Goal: Navigation & Orientation: Find specific page/section

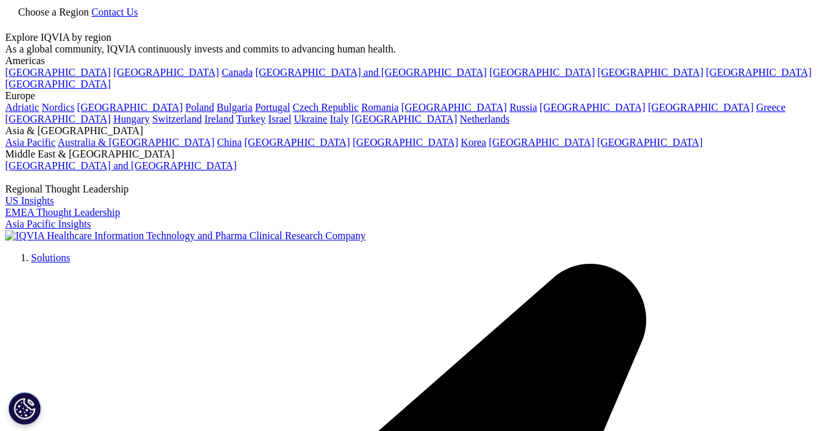
click at [91, 17] on icon at bounding box center [91, 11] width 0 height 11
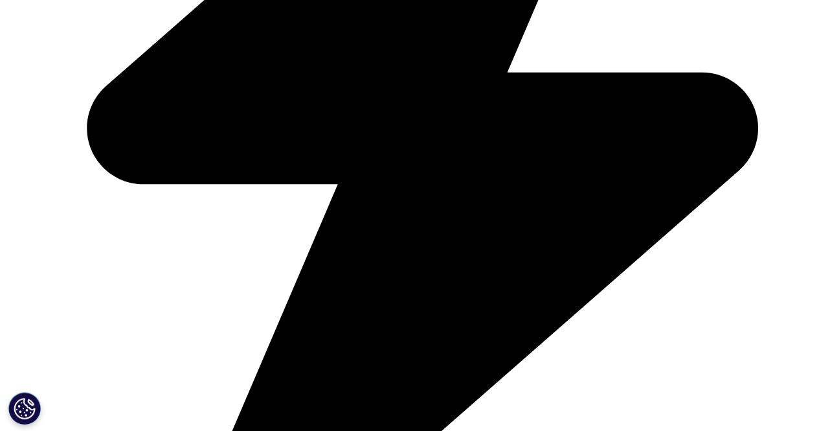
scroll to position [264, 0]
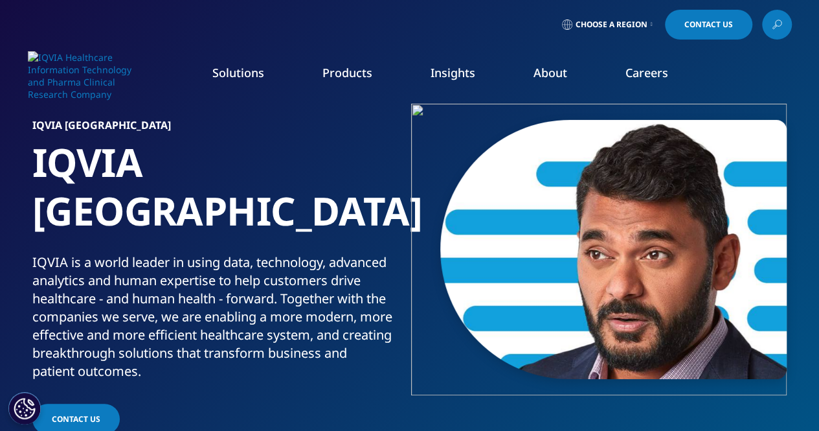
click at [651, 25] on icon at bounding box center [652, 24] width 2 height 5
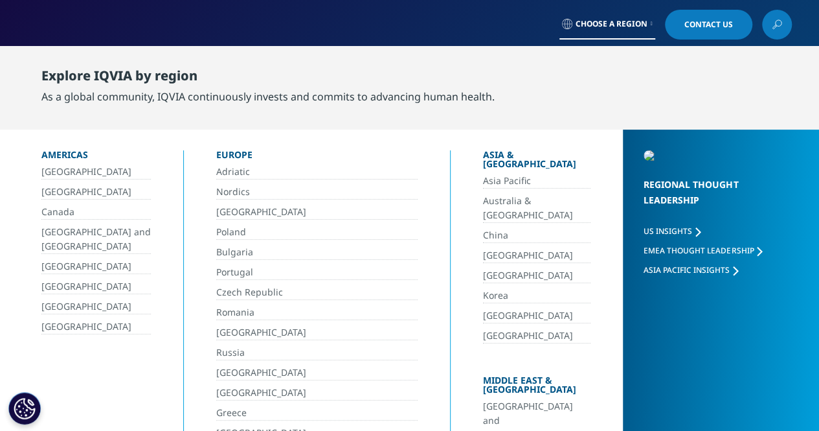
click at [493, 399] on link "[GEOGRAPHIC_DATA] and [GEOGRAPHIC_DATA]" at bounding box center [537, 420] width 108 height 43
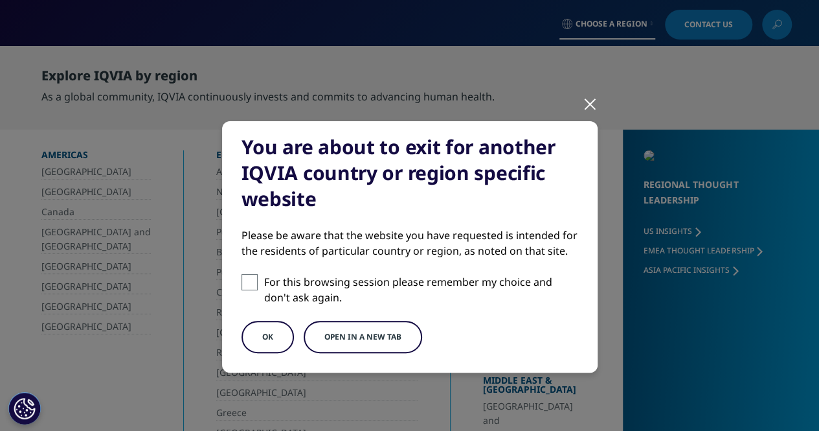
click at [255, 336] on button "OK" at bounding box center [268, 337] width 52 height 32
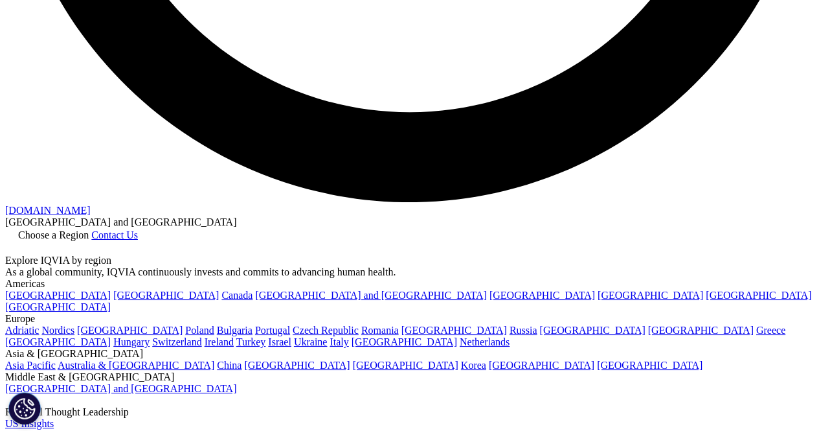
scroll to position [2264, 0]
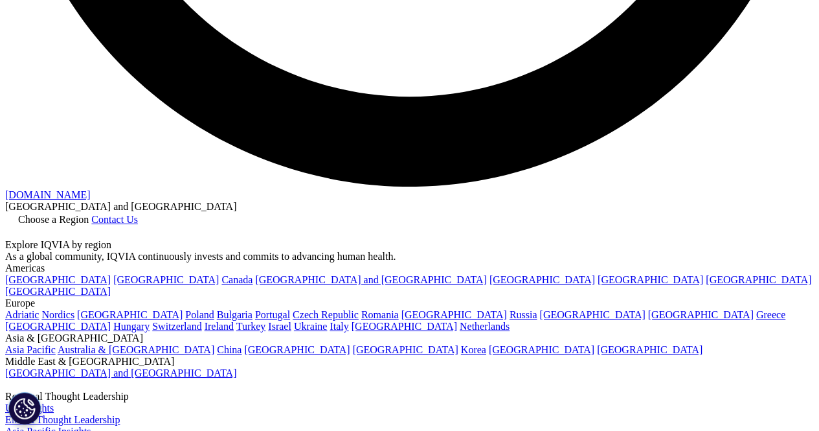
drag, startPoint x: 824, startPoint y: 99, endPoint x: 824, endPoint y: 369, distance: 270.1
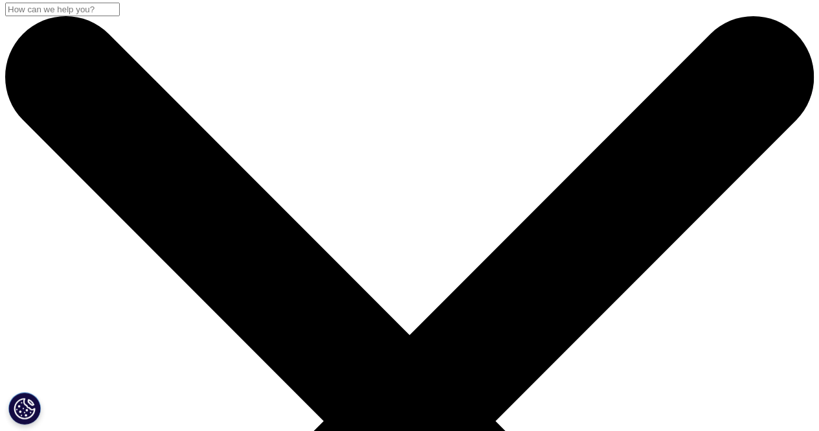
scroll to position [0, 0]
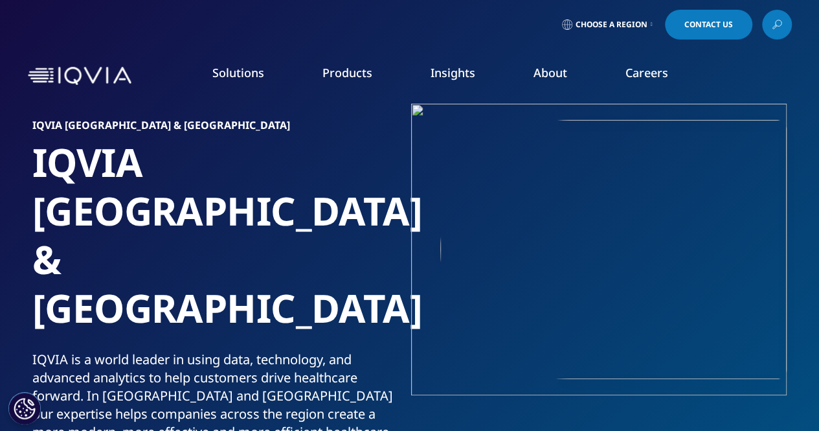
click at [645, 24] on link "Choose a Region" at bounding box center [608, 25] width 96 height 30
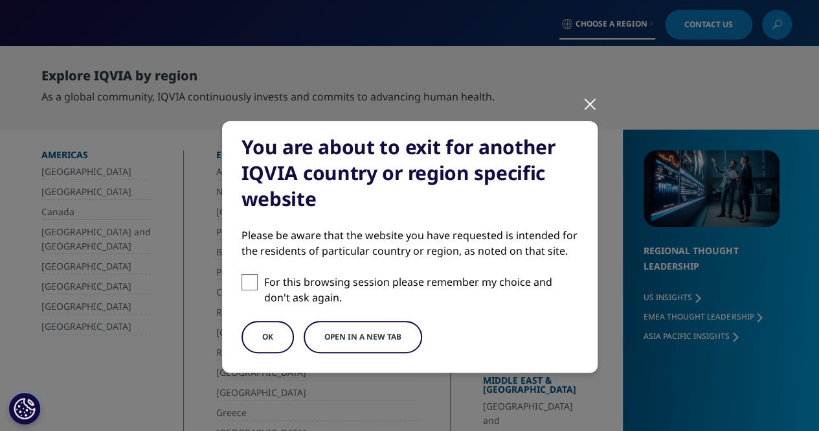
click at [256, 336] on button "OK" at bounding box center [268, 337] width 52 height 32
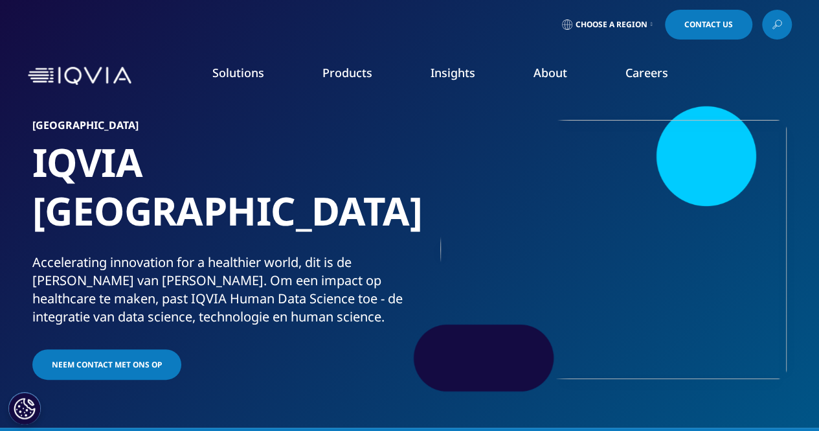
click at [644, 23] on span "Choose a Region" at bounding box center [612, 24] width 72 height 10
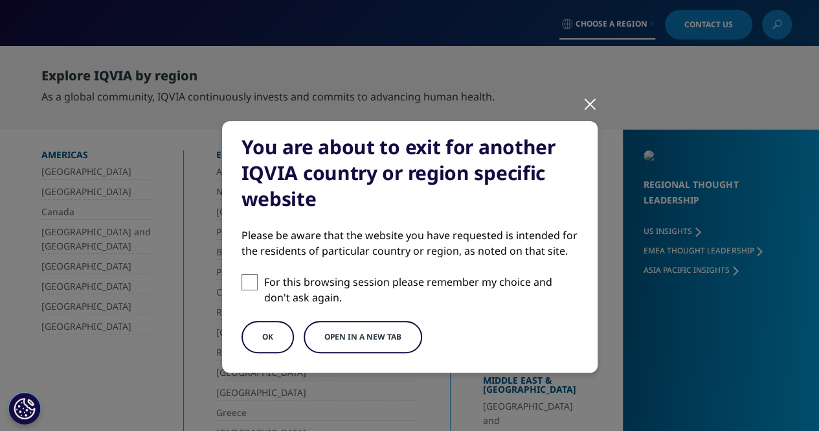
click at [259, 339] on button "OK" at bounding box center [268, 337] width 52 height 32
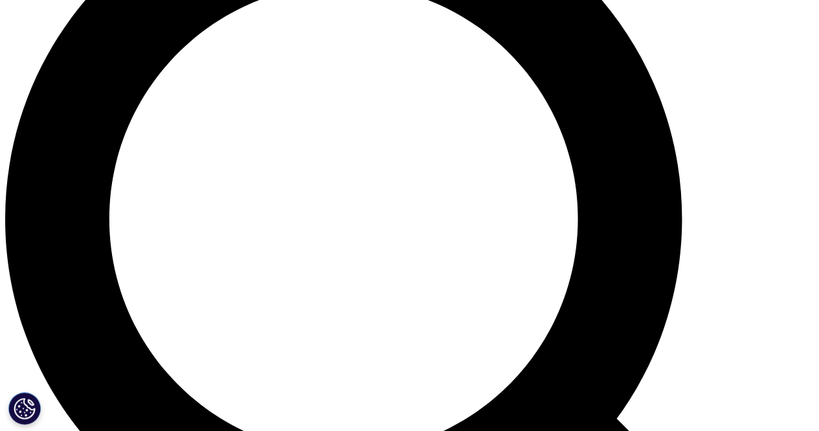
scroll to position [827, 0]
